Goal: Obtain resource: Obtain resource

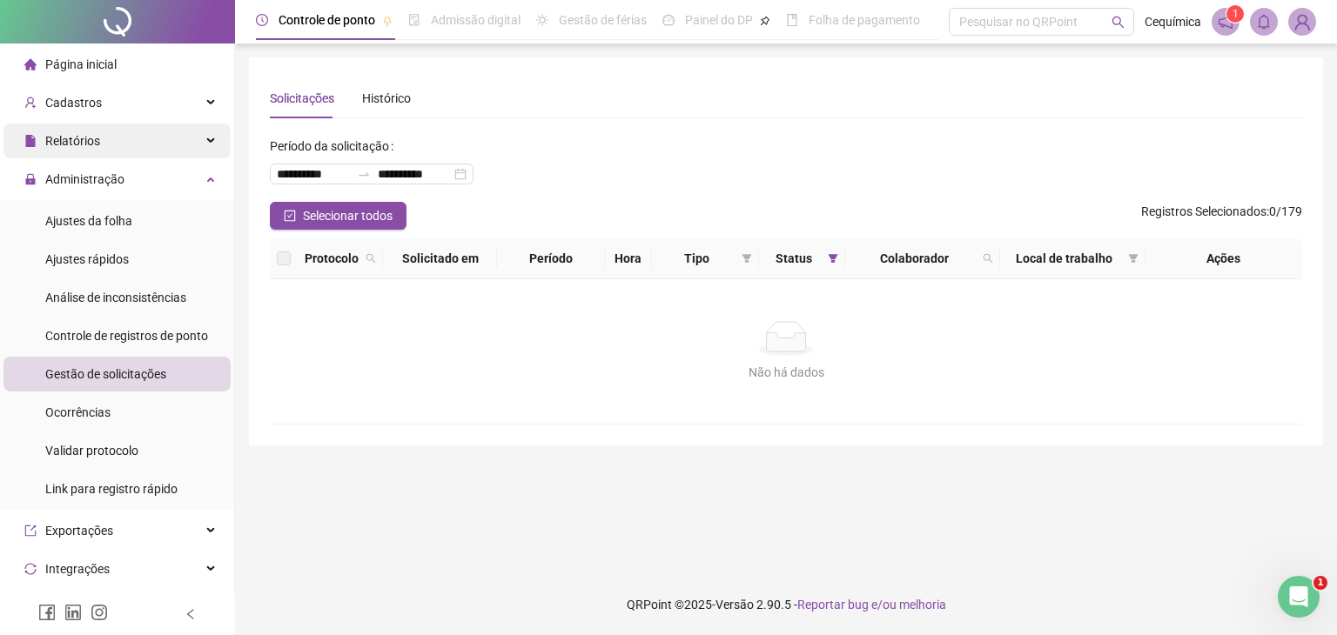
click at [208, 141] on icon at bounding box center [212, 141] width 9 height 0
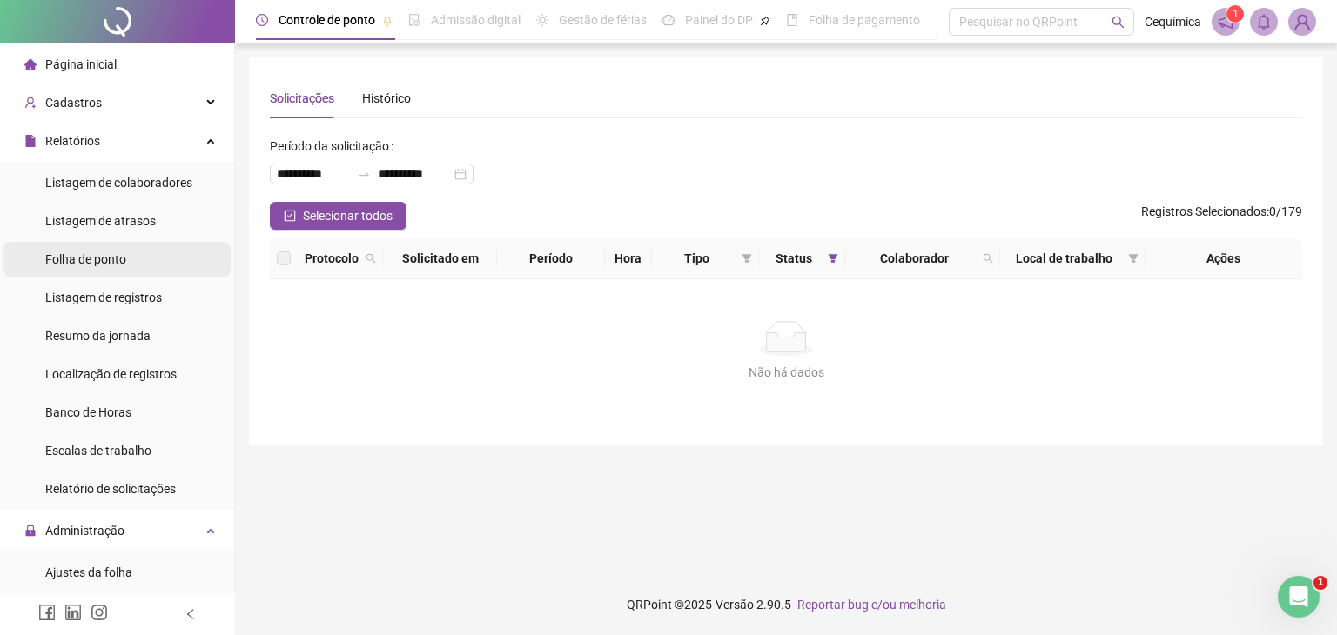
click at [118, 259] on span "Folha de ponto" at bounding box center [85, 259] width 81 height 14
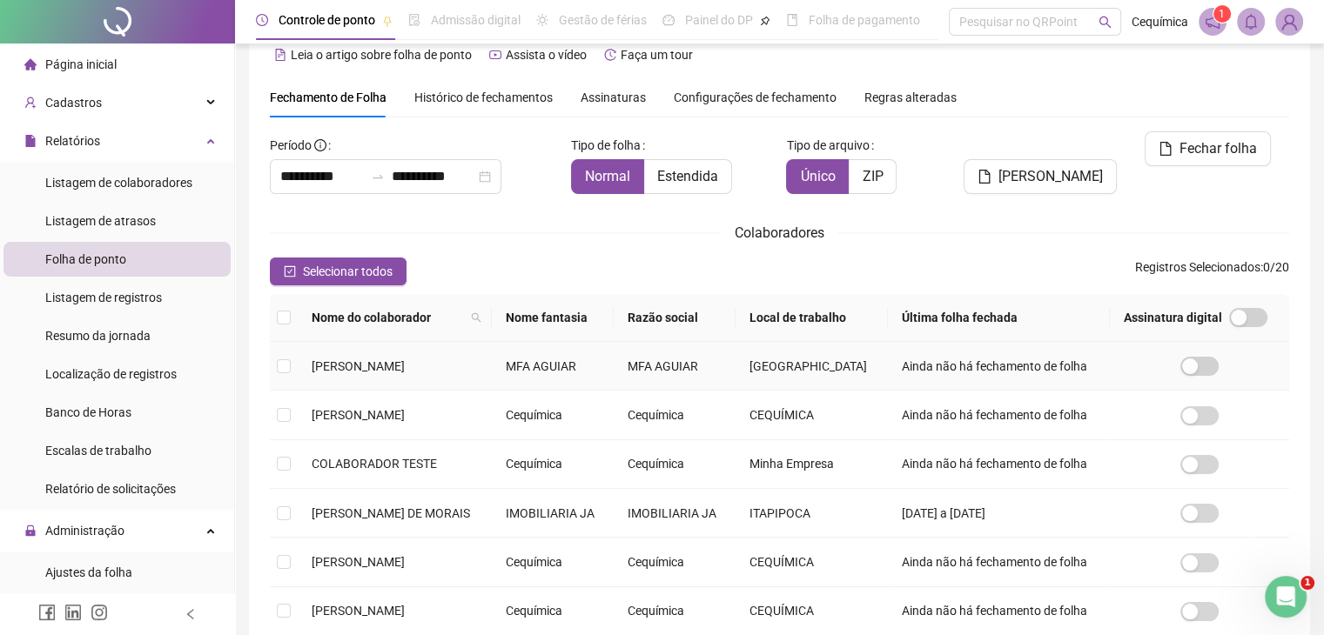
scroll to position [38, 0]
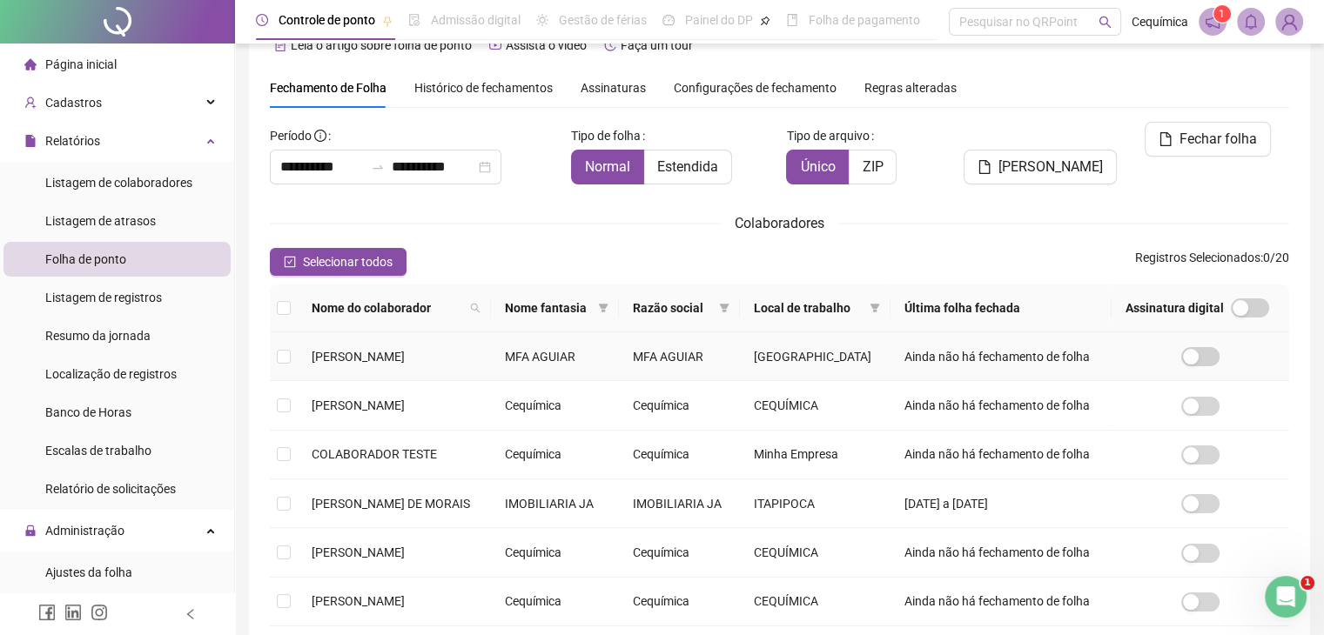
click at [380, 366] on td "[PERSON_NAME]" at bounding box center [394, 357] width 193 height 49
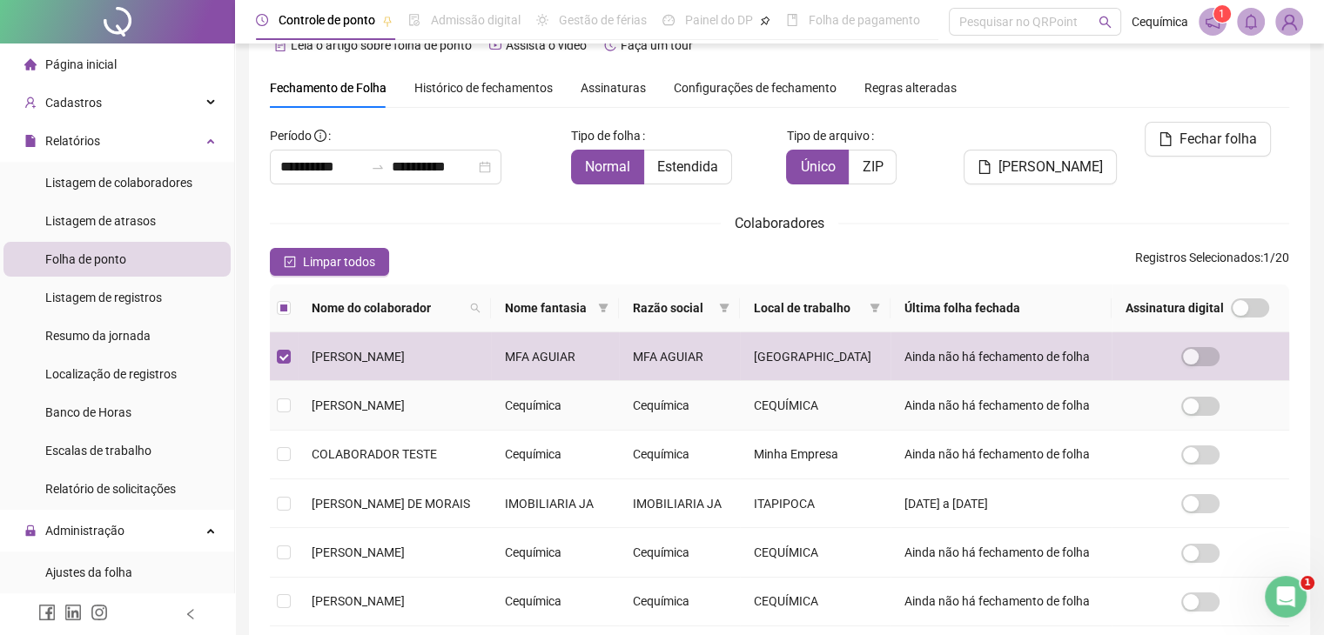
click at [393, 430] on td "[PERSON_NAME]" at bounding box center [394, 405] width 193 height 49
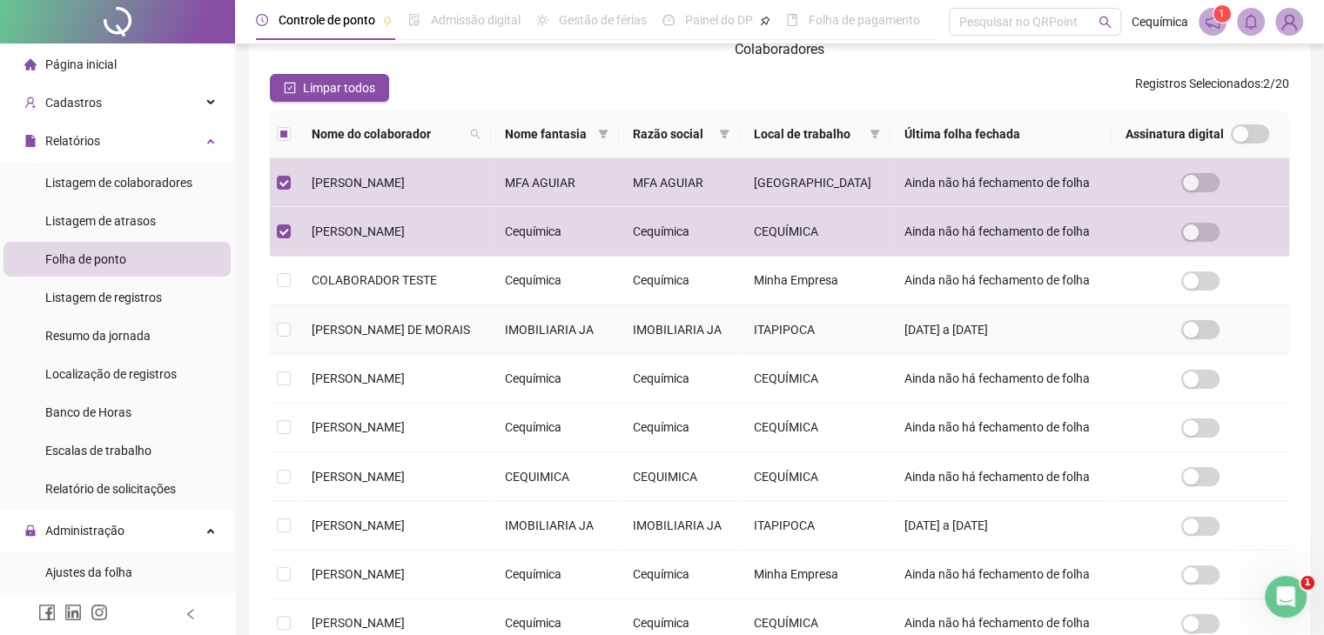
scroll to position [299, 0]
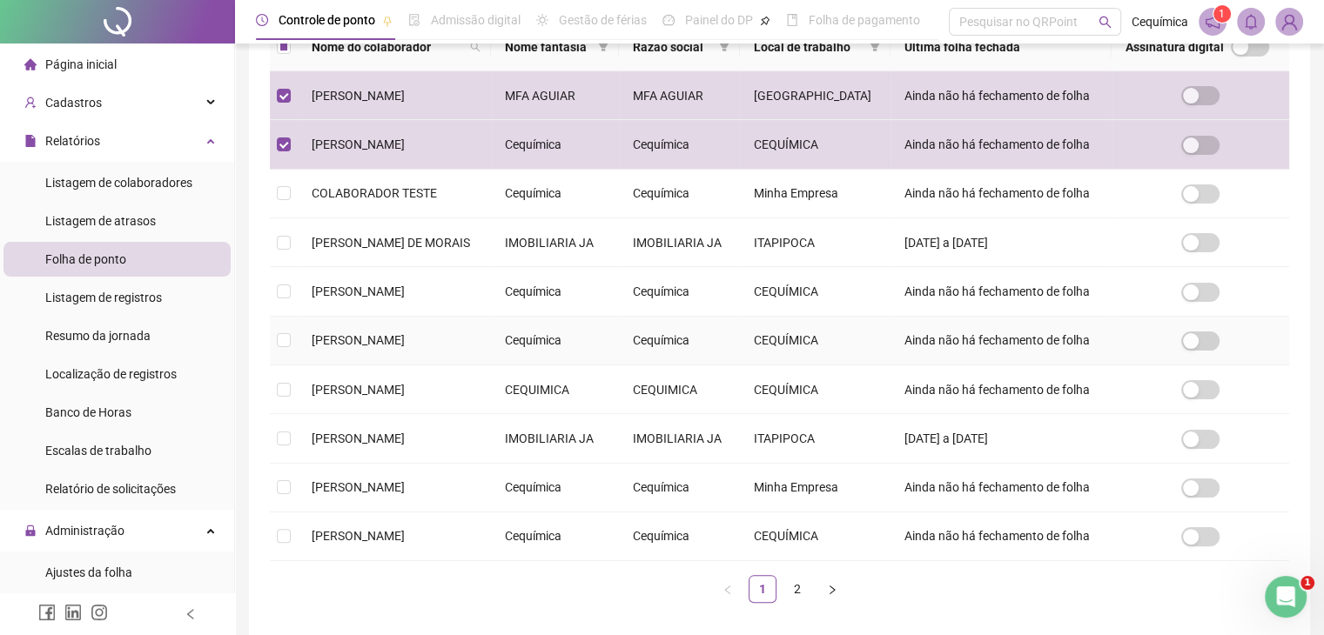
click at [387, 347] on span "[PERSON_NAME]" at bounding box center [358, 340] width 93 height 14
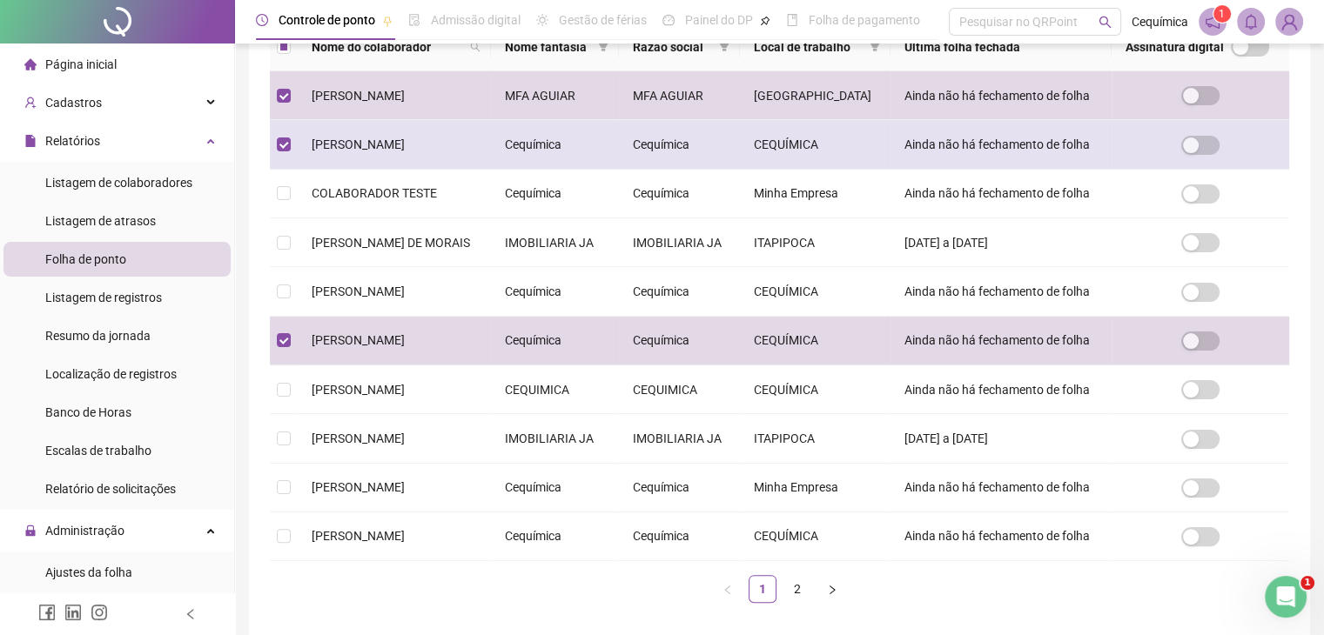
scroll to position [387, 0]
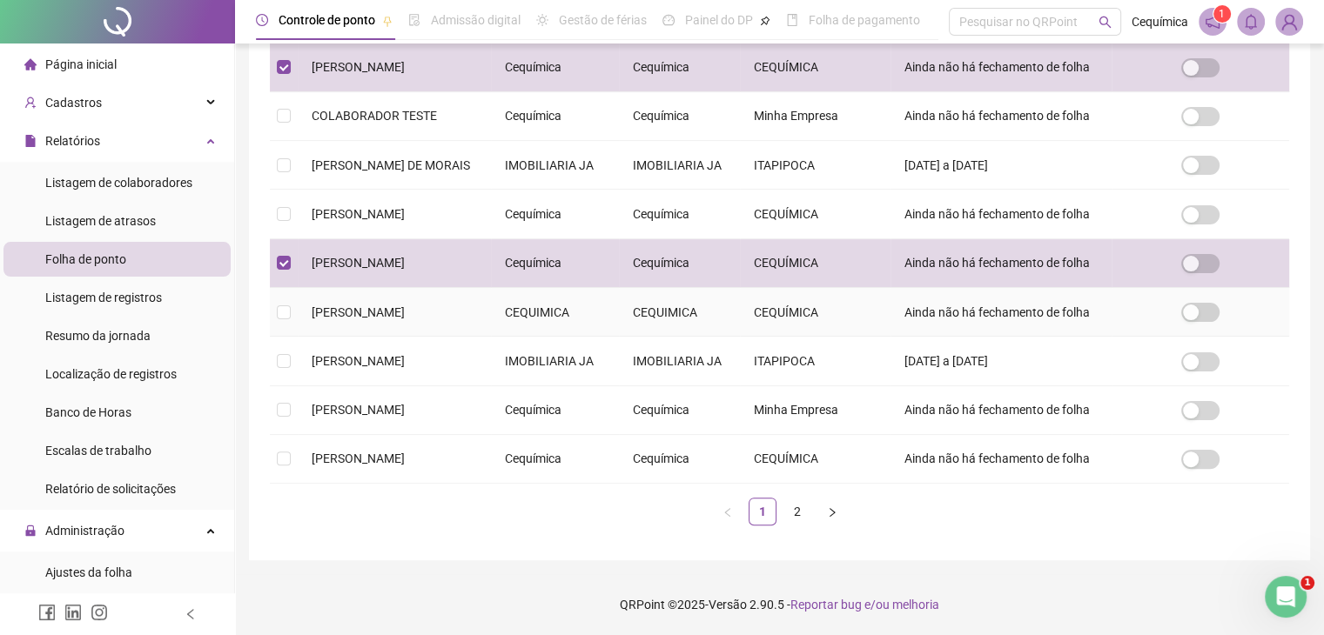
click at [371, 319] on span "[PERSON_NAME]" at bounding box center [358, 313] width 93 height 14
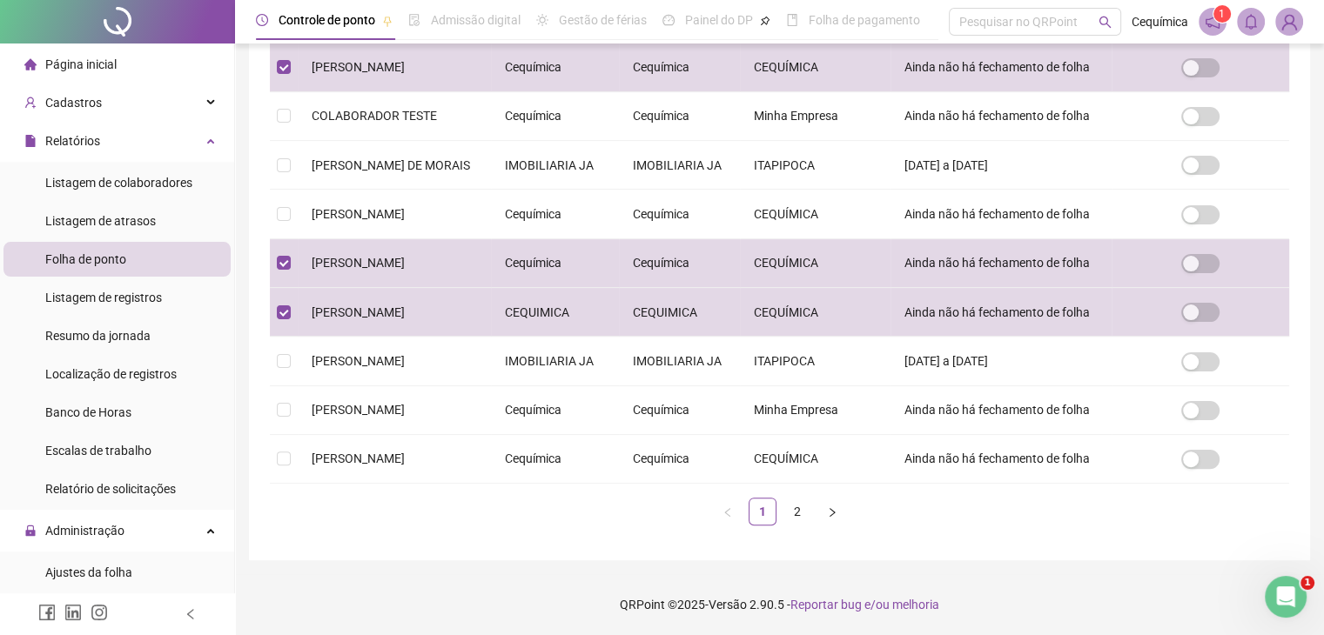
scroll to position [474, 0]
click at [359, 417] on span "[PERSON_NAME]" at bounding box center [358, 410] width 93 height 14
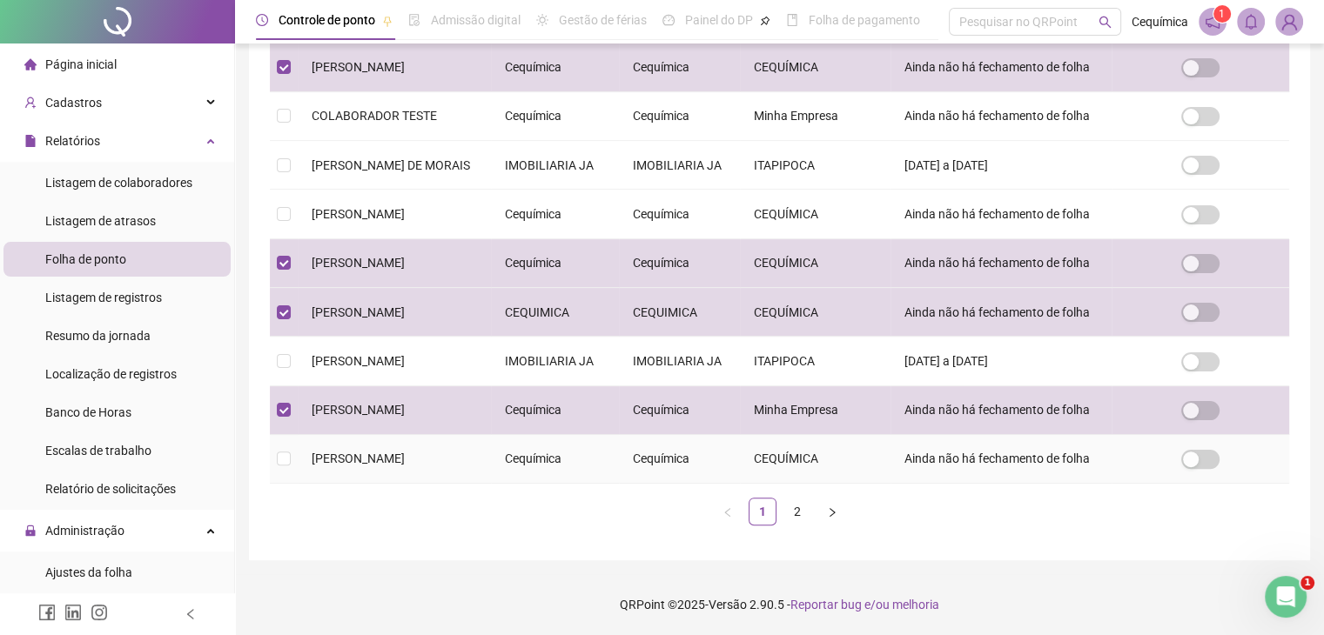
click at [401, 455] on span "[PERSON_NAME]" at bounding box center [358, 459] width 93 height 14
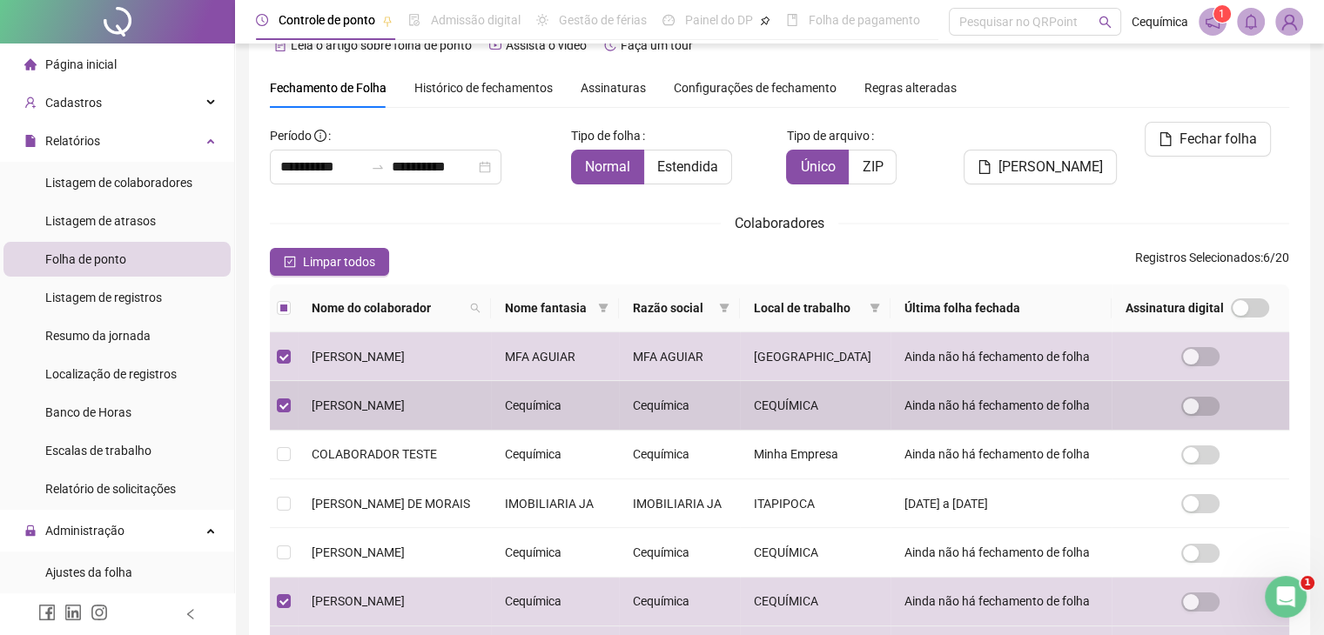
scroll to position [561, 0]
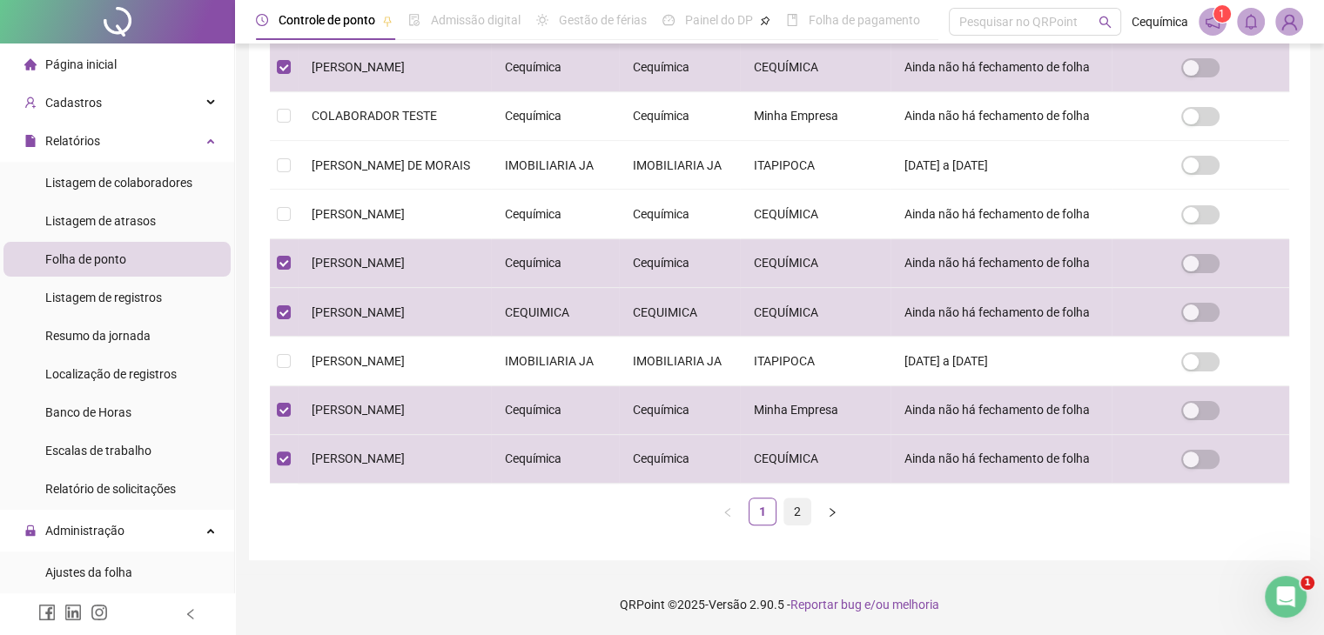
click at [793, 522] on link "2" at bounding box center [797, 512] width 26 height 26
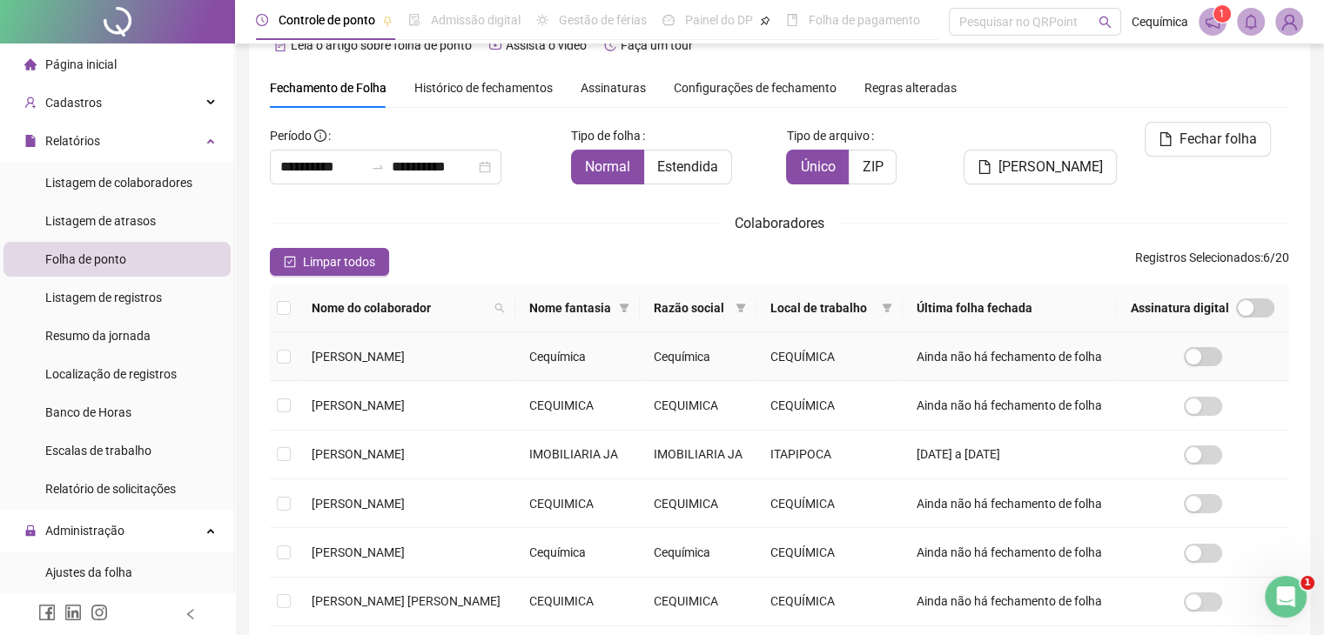
click at [379, 364] on span "[PERSON_NAME]" at bounding box center [358, 357] width 93 height 14
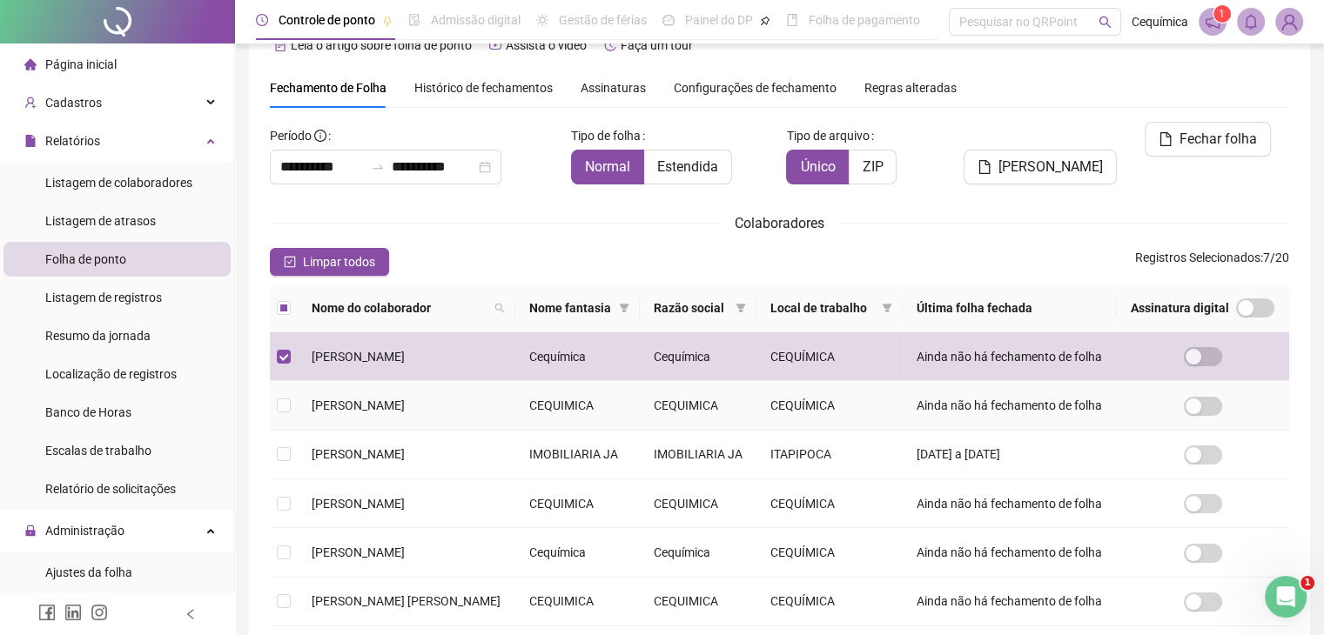
click at [393, 430] on td "[PERSON_NAME]" at bounding box center [407, 405] width 218 height 49
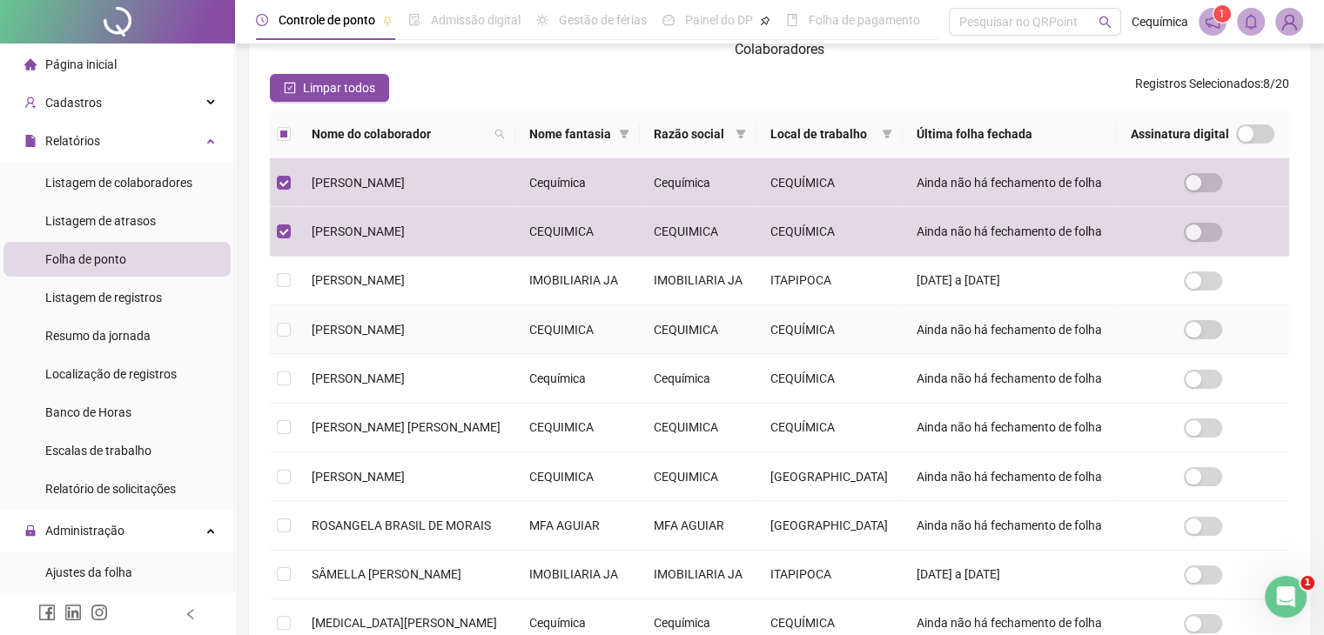
scroll to position [299, 0]
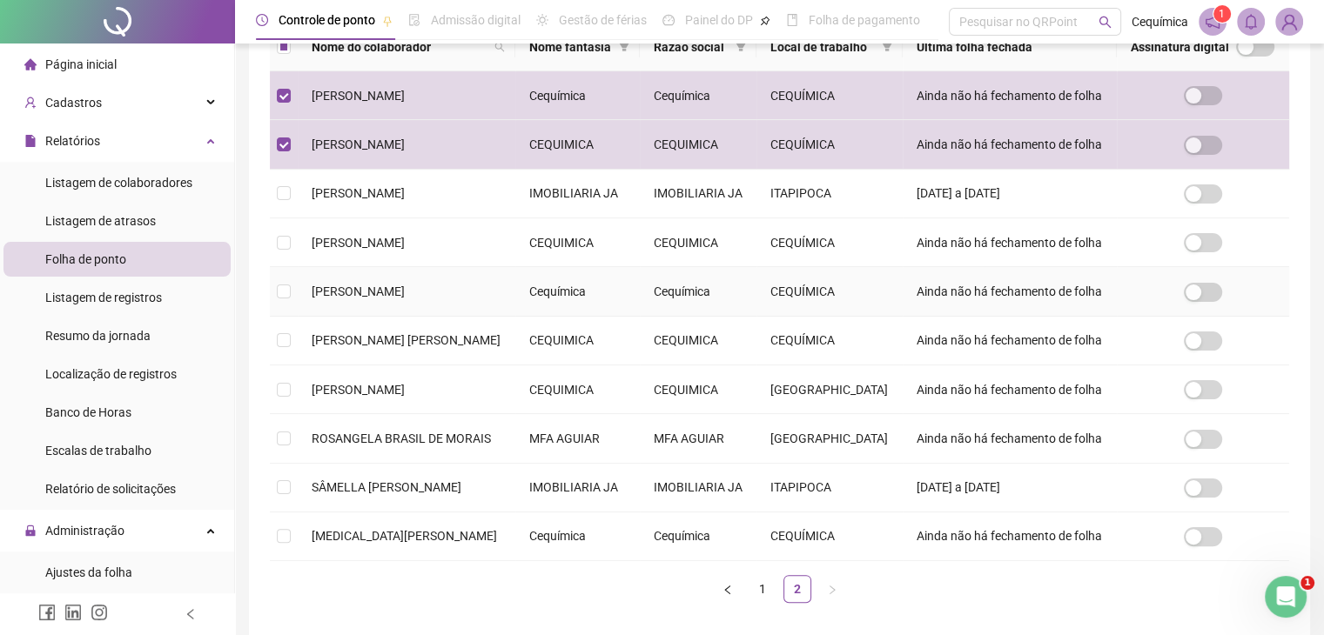
click at [357, 299] on span "[PERSON_NAME]" at bounding box center [358, 292] width 93 height 14
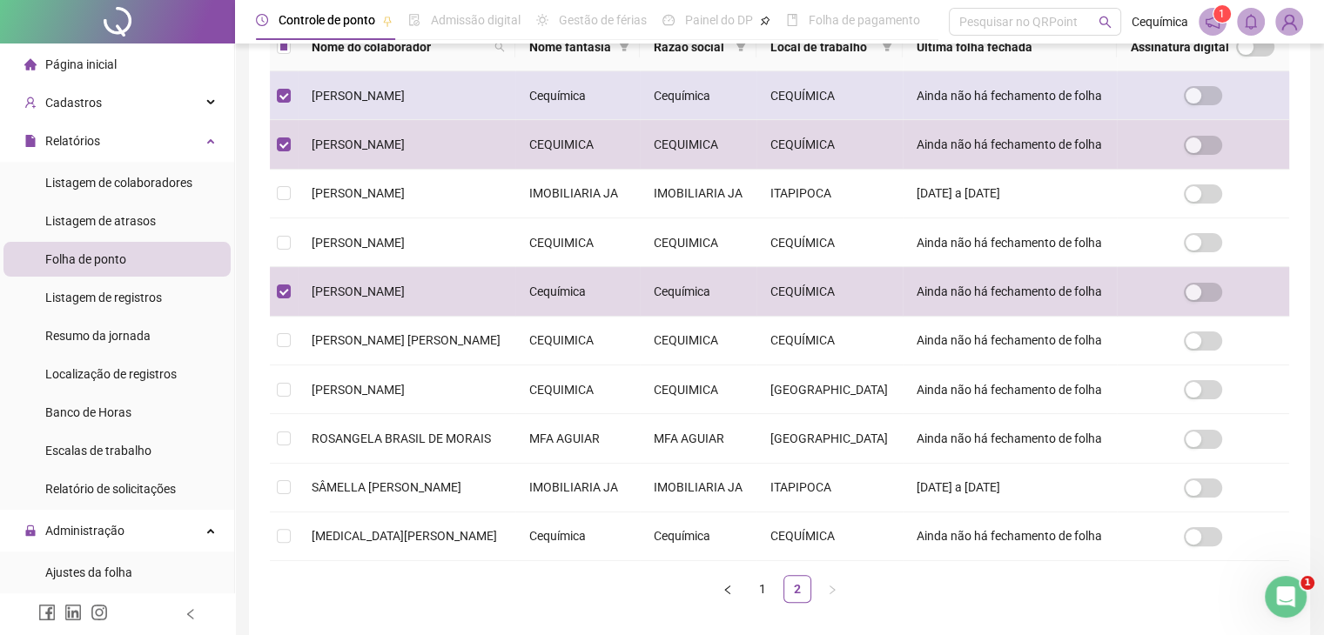
scroll to position [387, 0]
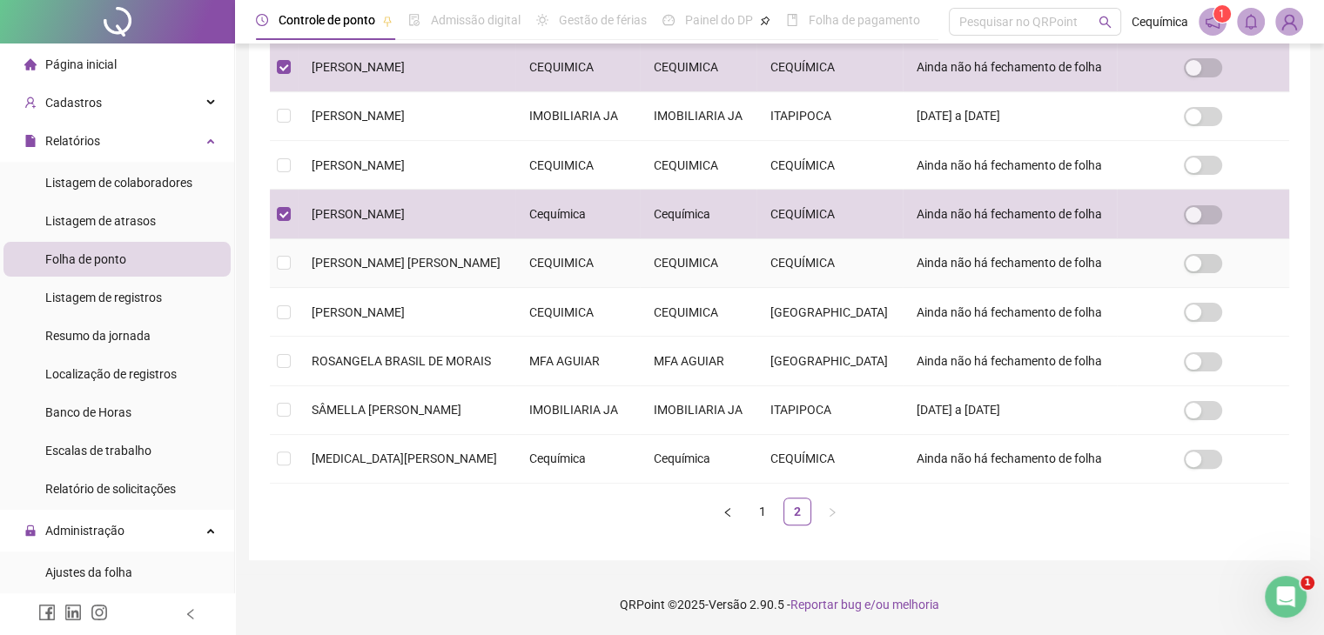
click at [423, 288] on td "[PERSON_NAME] [PERSON_NAME]" at bounding box center [407, 263] width 218 height 49
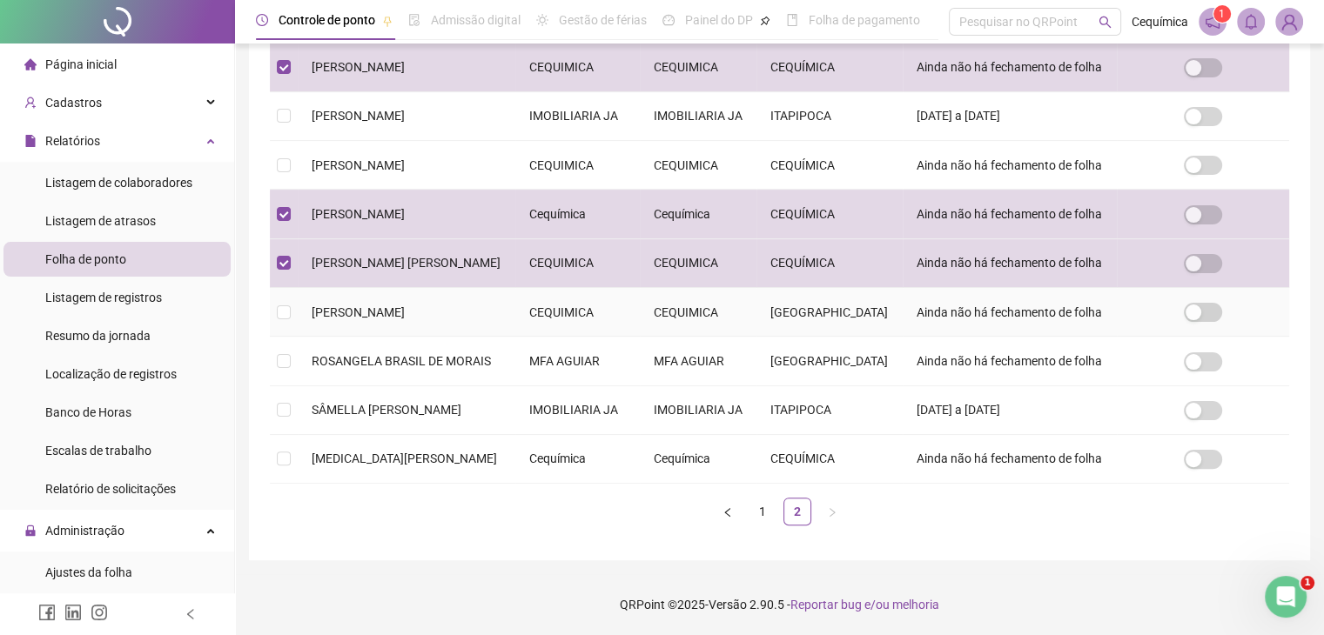
click at [405, 319] on span "[PERSON_NAME]" at bounding box center [358, 313] width 93 height 14
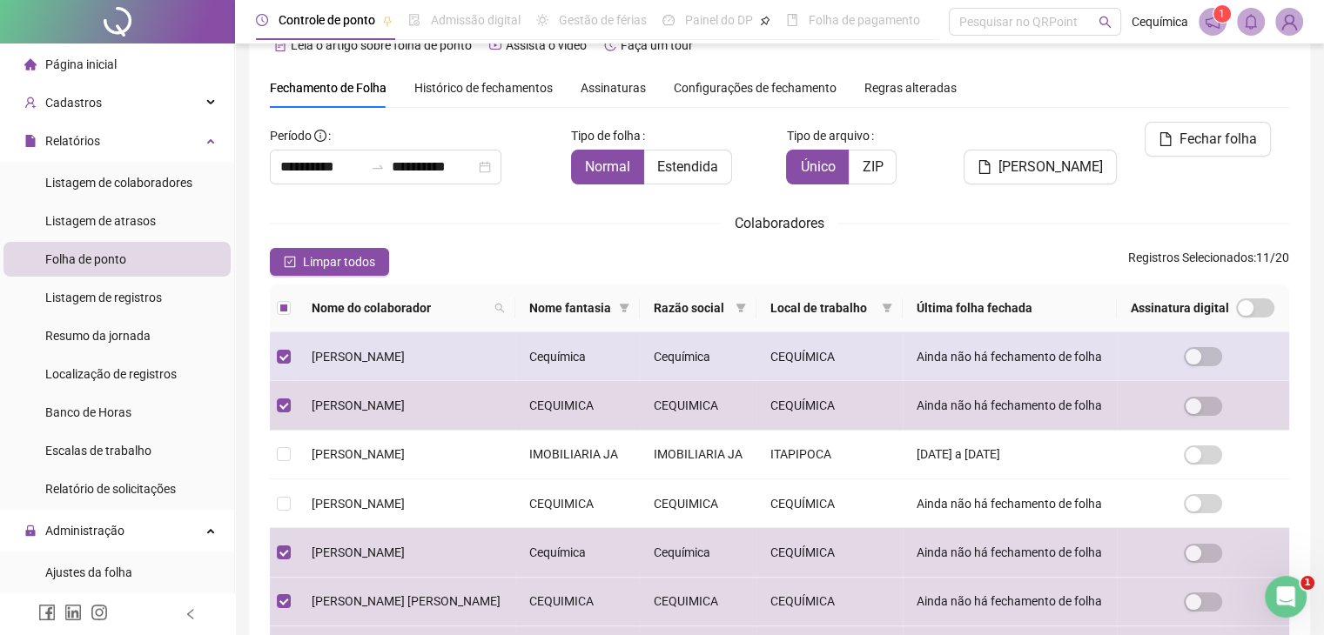
scroll to position [561, 0]
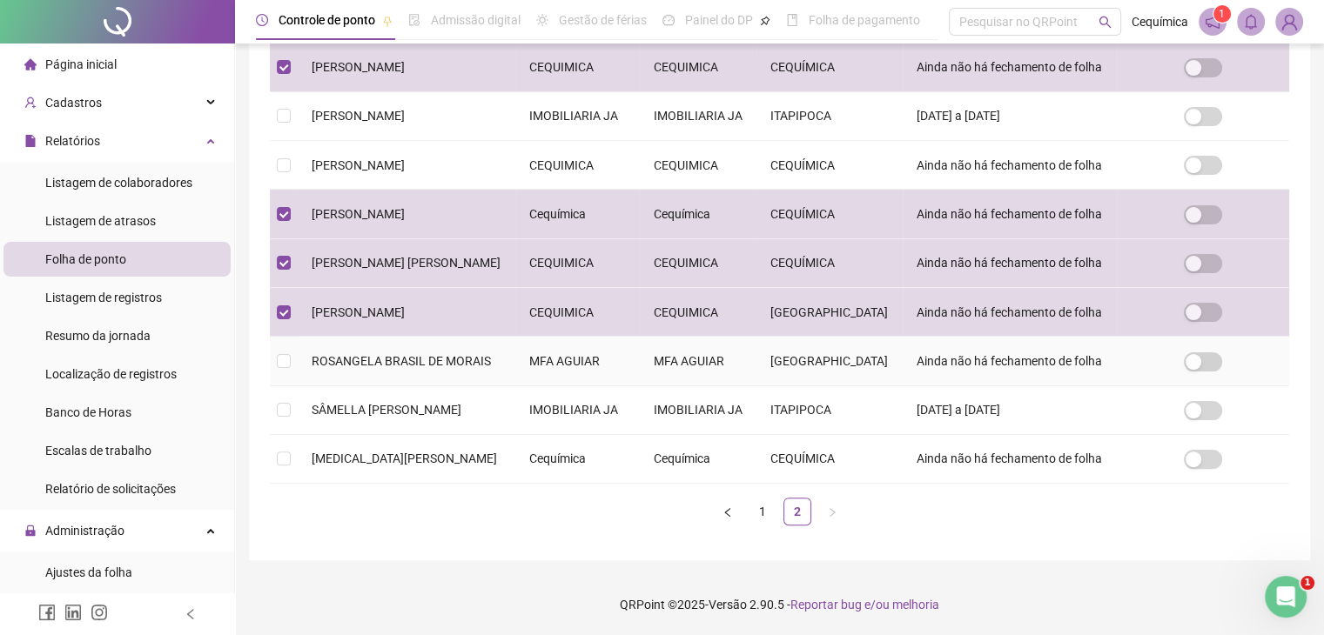
click at [396, 354] on span "ROSANGELA BRASIL DE MORAIS" at bounding box center [401, 361] width 179 height 14
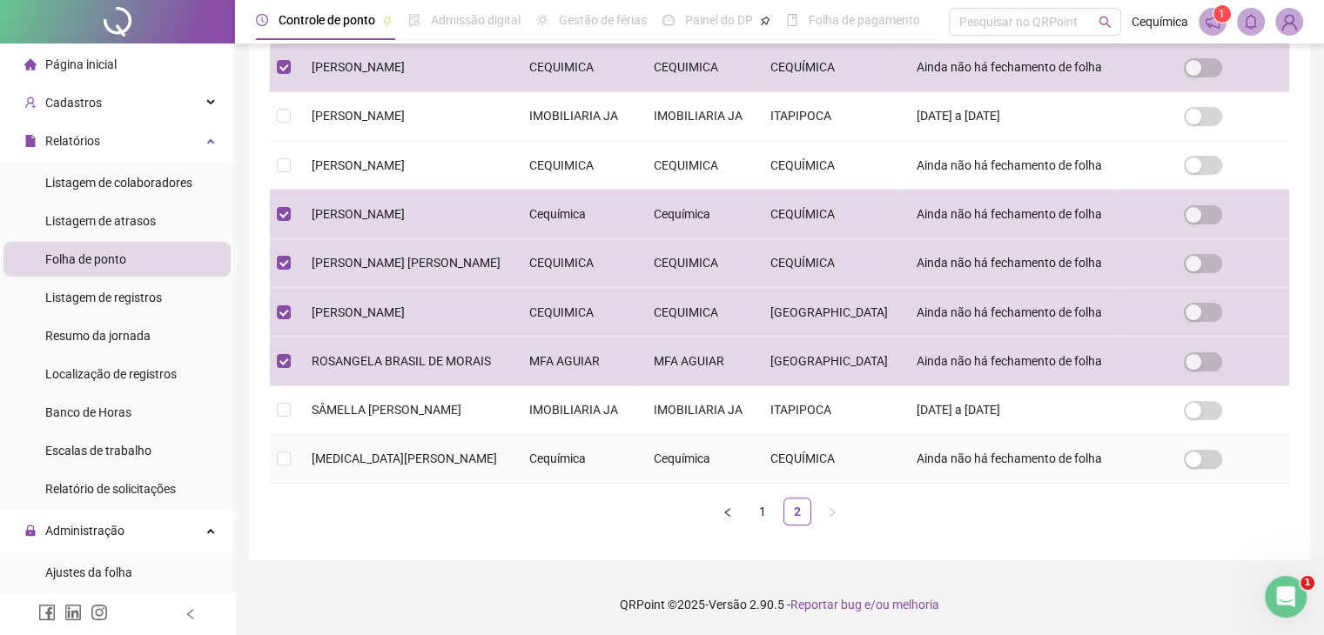
click at [345, 466] on span "[MEDICAL_DATA][PERSON_NAME]" at bounding box center [404, 459] width 185 height 14
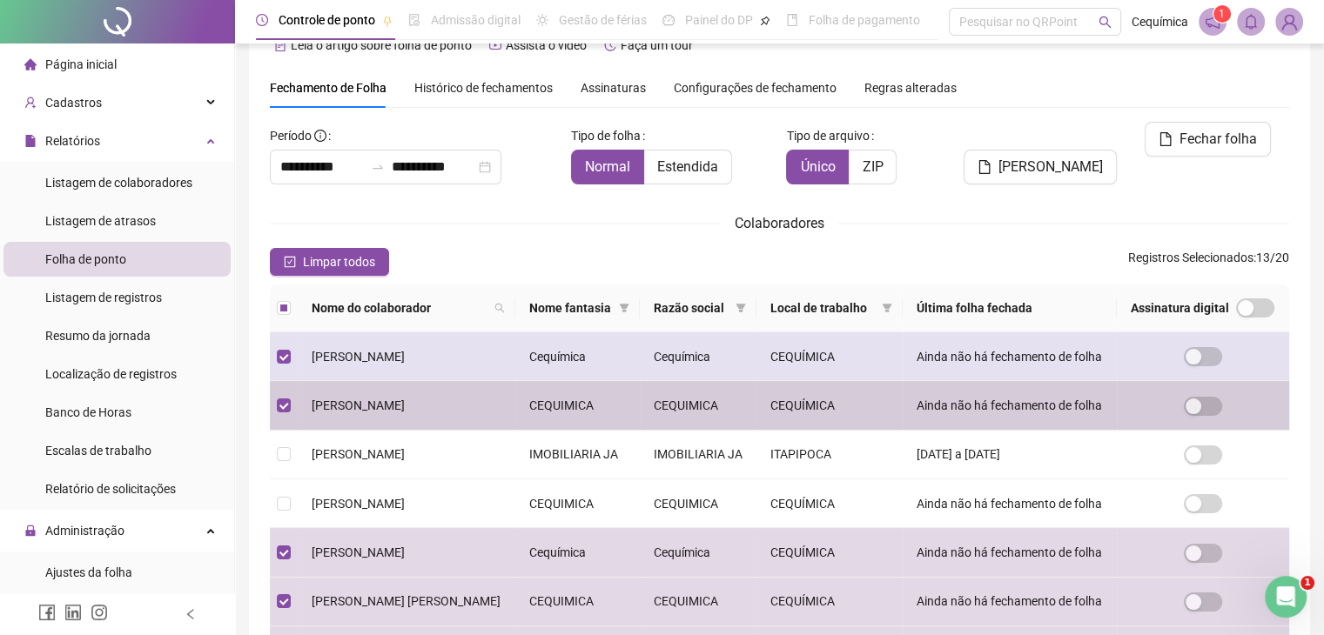
scroll to position [0, 0]
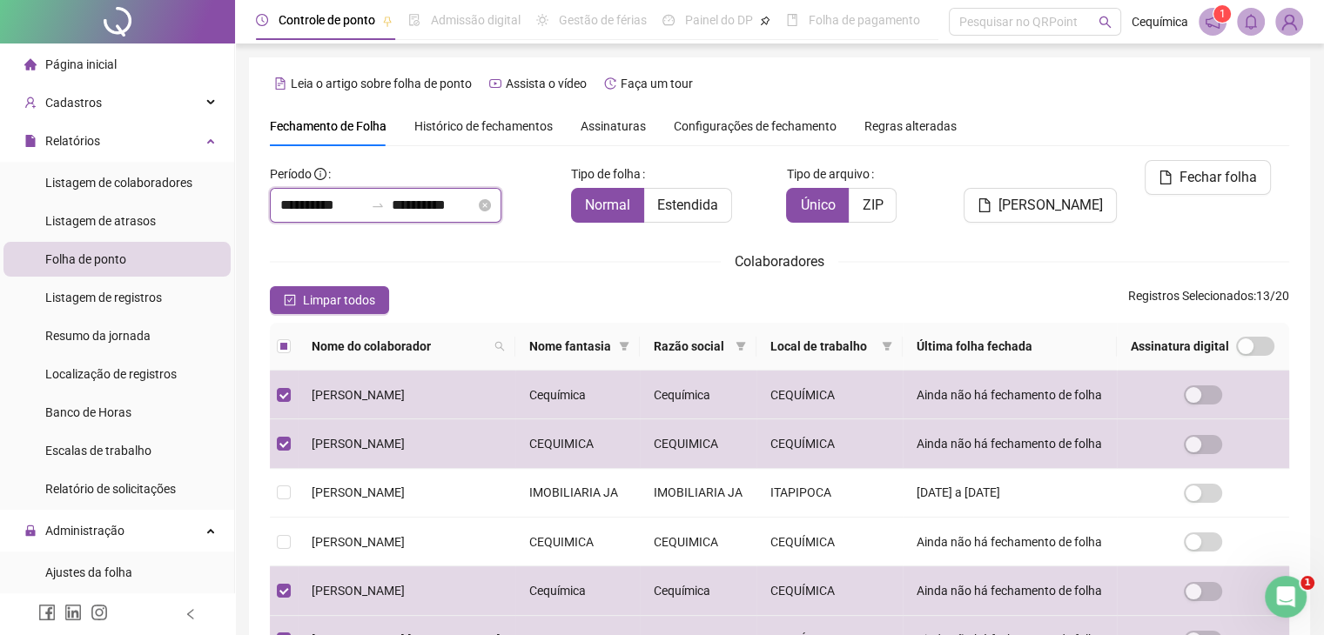
click at [446, 203] on input "**********" at bounding box center [434, 205] width 84 height 21
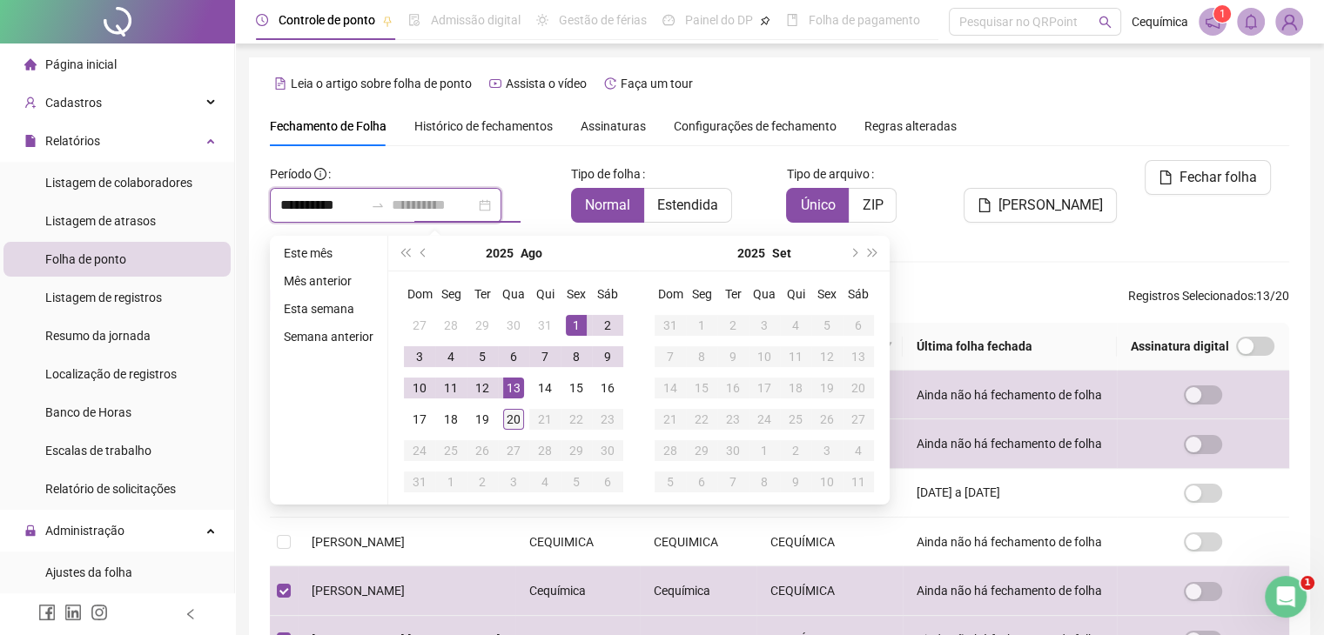
type input "**********"
click at [509, 414] on div "20" at bounding box center [513, 419] width 21 height 21
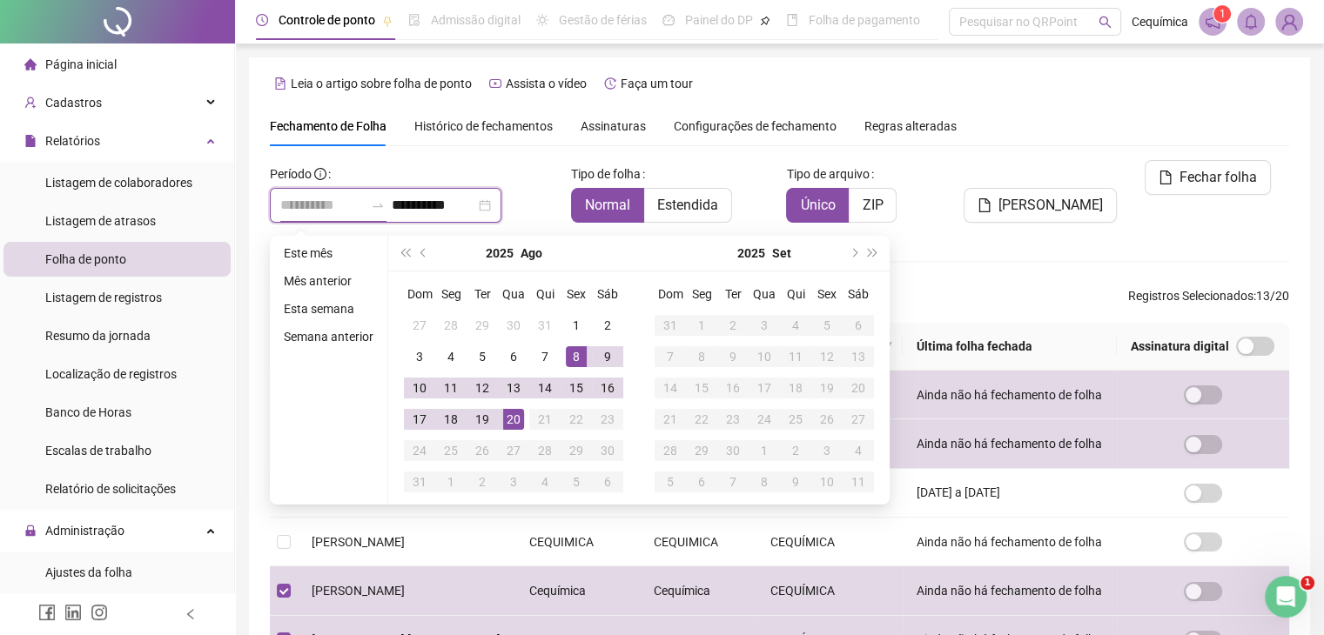
type input "**********"
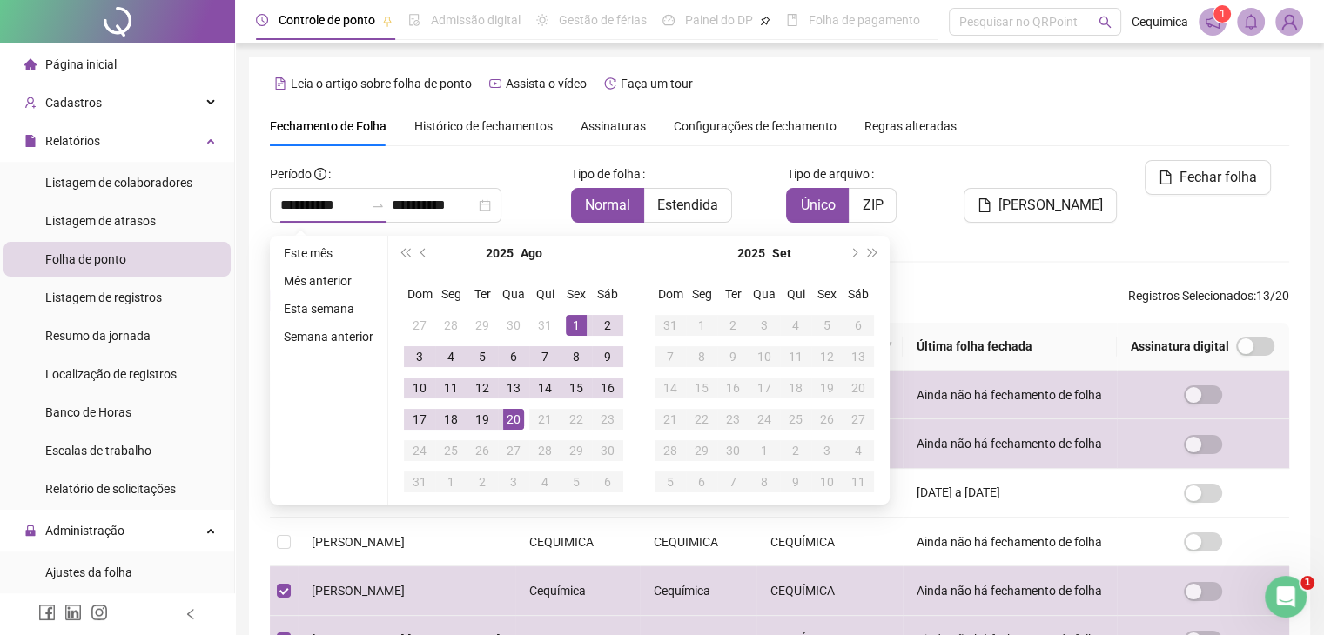
click at [965, 272] on div "**********" at bounding box center [779, 538] width 1019 height 756
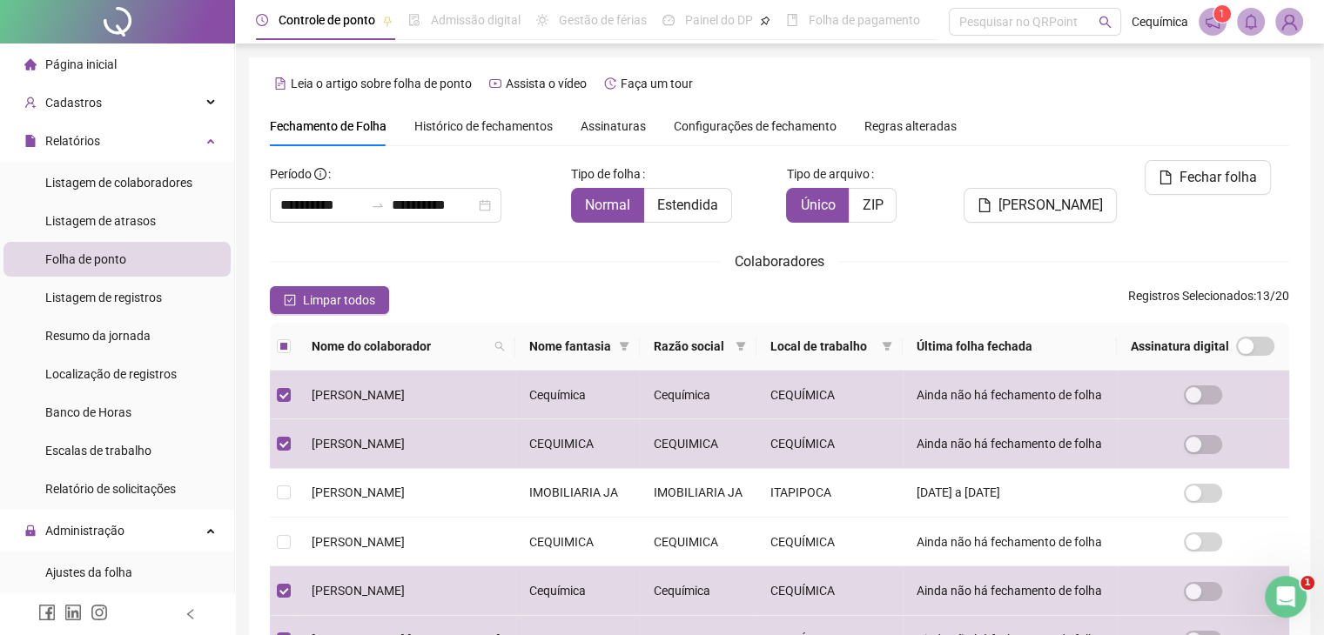
scroll to position [38, 0]
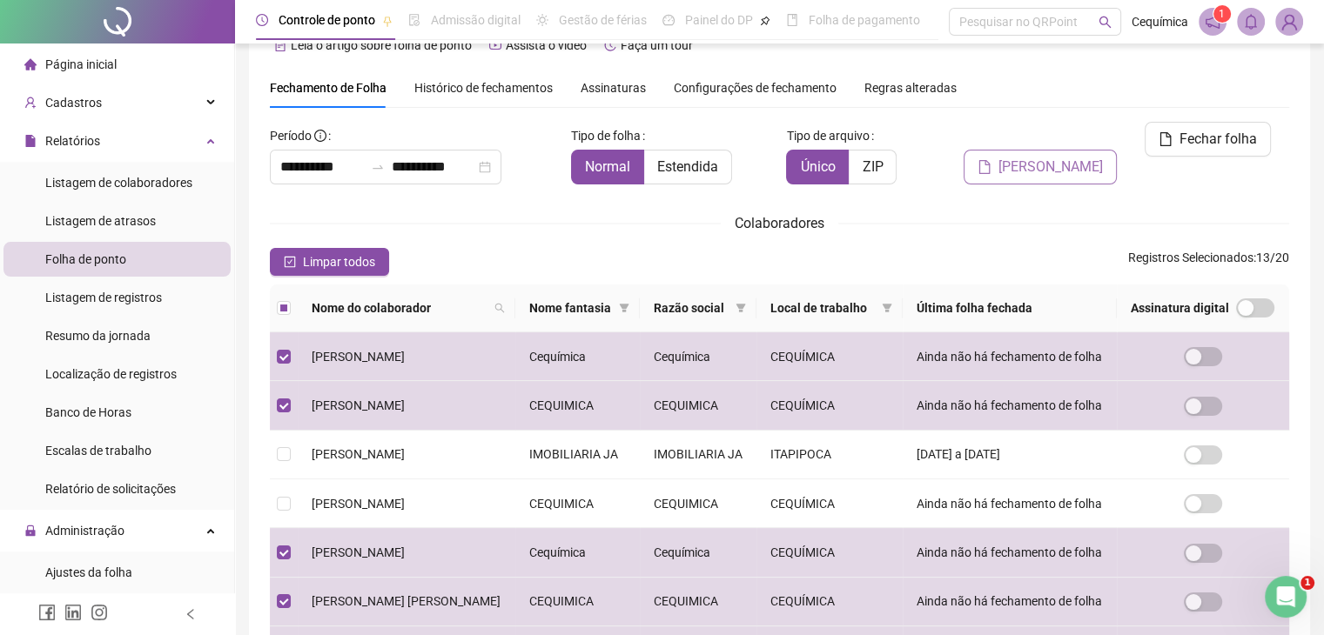
click at [1026, 157] on span "[PERSON_NAME]" at bounding box center [1050, 167] width 104 height 21
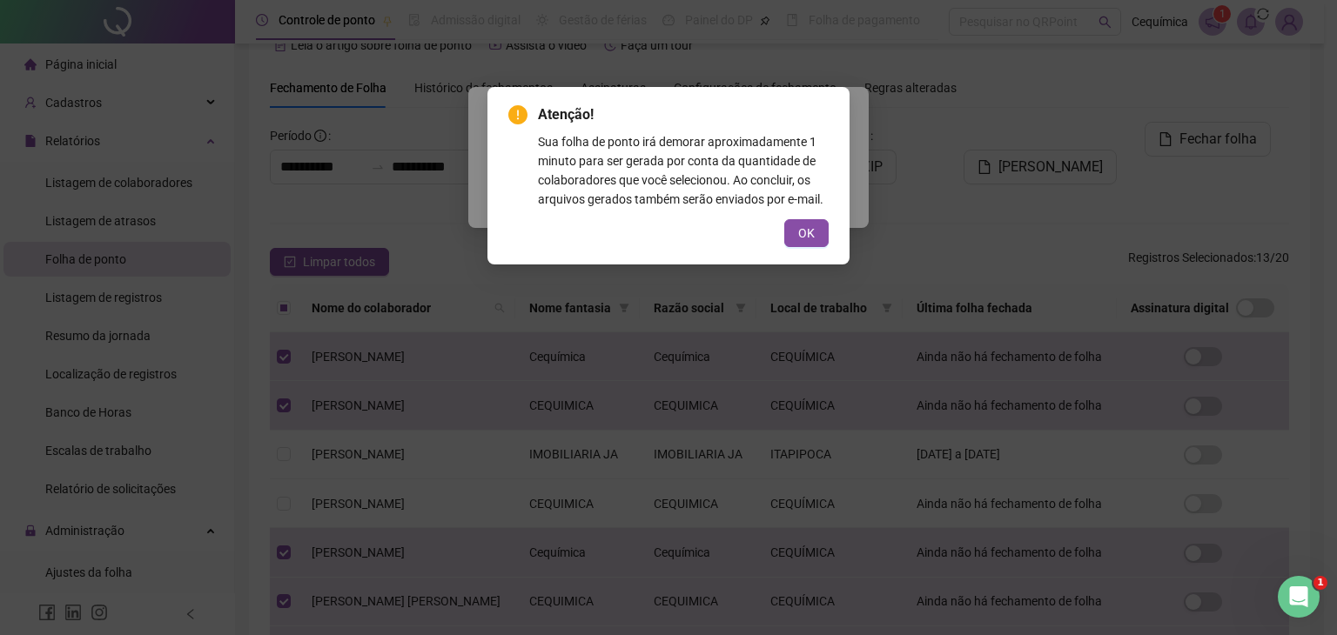
click at [823, 239] on button "OK" at bounding box center [806, 233] width 44 height 28
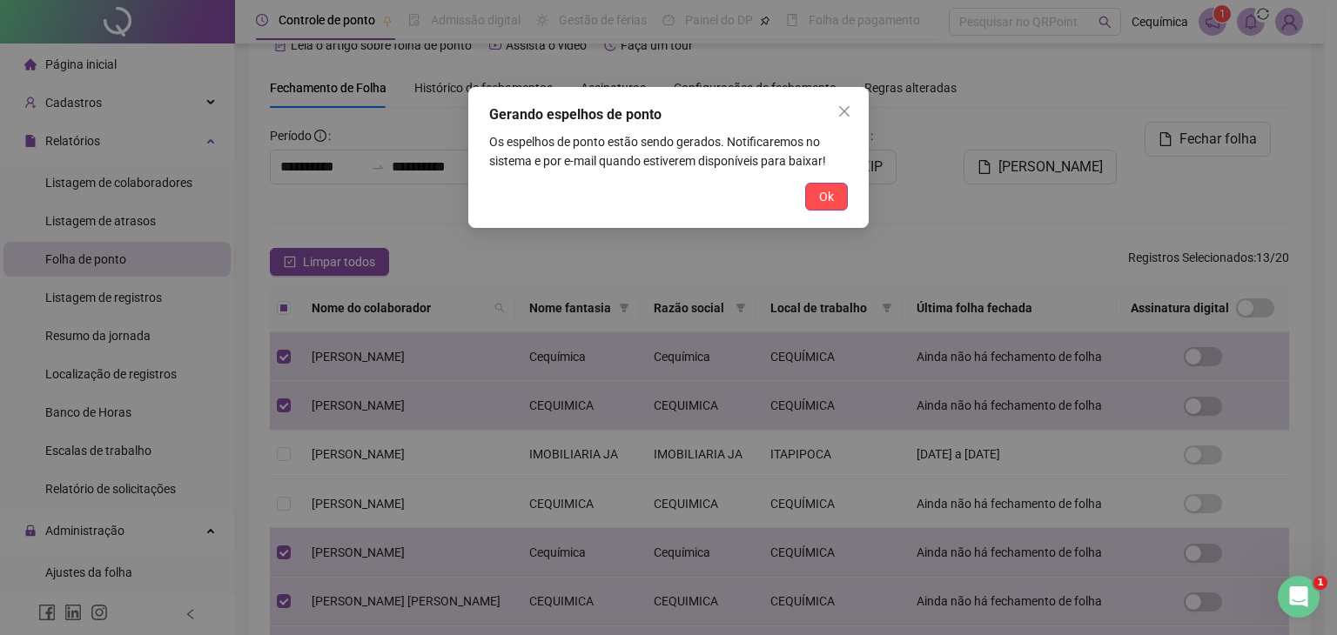
drag, startPoint x: 836, startPoint y: 193, endPoint x: 827, endPoint y: 192, distance: 8.7
click at [836, 192] on button "Ok" at bounding box center [826, 197] width 43 height 28
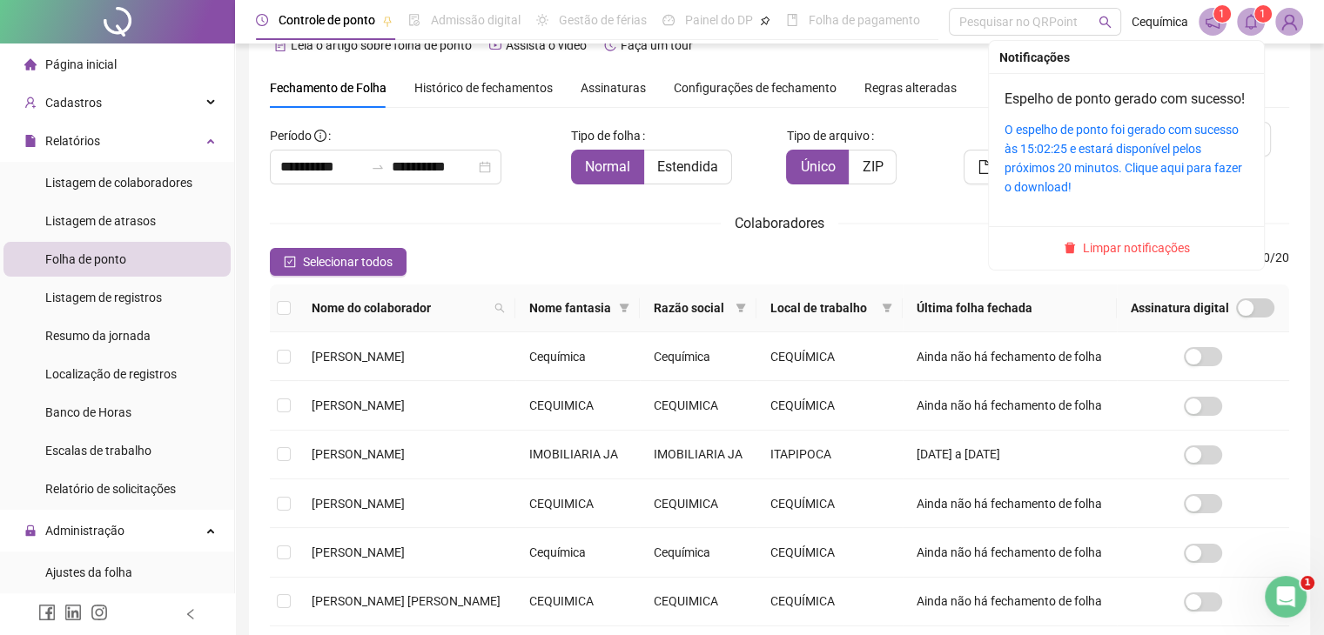
click at [1254, 17] on sup "1" at bounding box center [1262, 13] width 17 height 17
click at [1093, 158] on div "O espelho de ponto foi gerado com sucesso às 15:02:25 e estará disponível pelos…" at bounding box center [1127, 158] width 244 height 77
click at [1098, 182] on link "O espelho de ponto foi gerado com sucesso às 15:02:25 e estará disponível pelos…" at bounding box center [1124, 158] width 238 height 71
